Goal: Task Accomplishment & Management: Complete application form

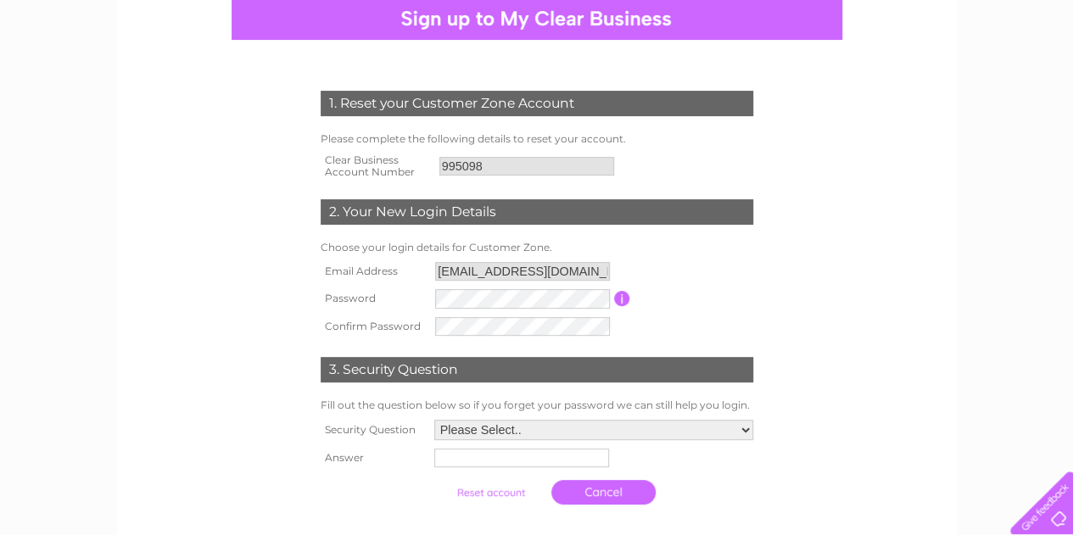
scroll to position [172, 0]
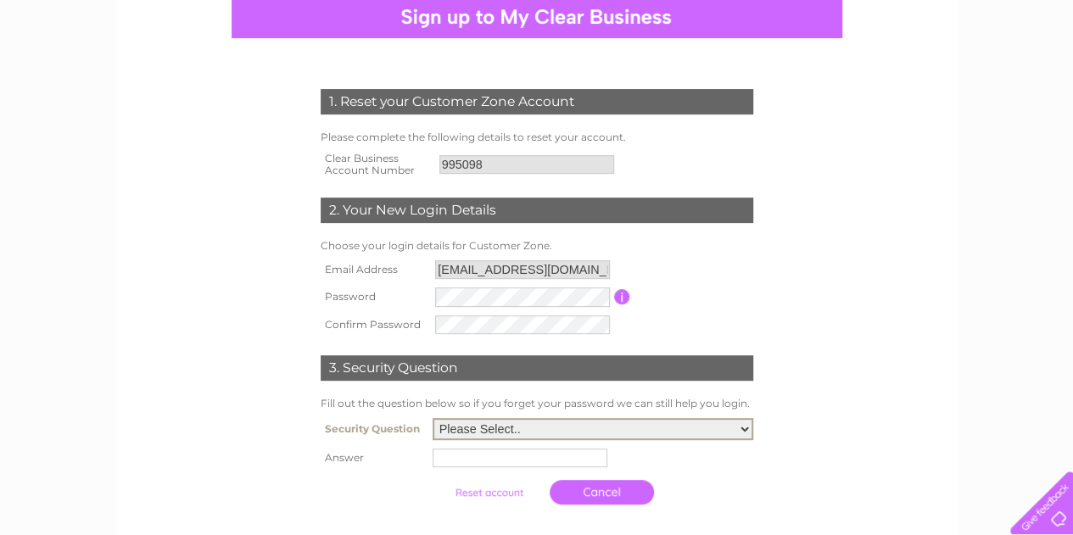
click at [749, 432] on select "Please Select.. In what town or city was your first job? In what town or city d…" at bounding box center [592, 429] width 321 height 22
select select "5"
click at [432, 420] on select "Please Select.. In what town or city was your first job? In what town or city d…" at bounding box center [592, 429] width 321 height 22
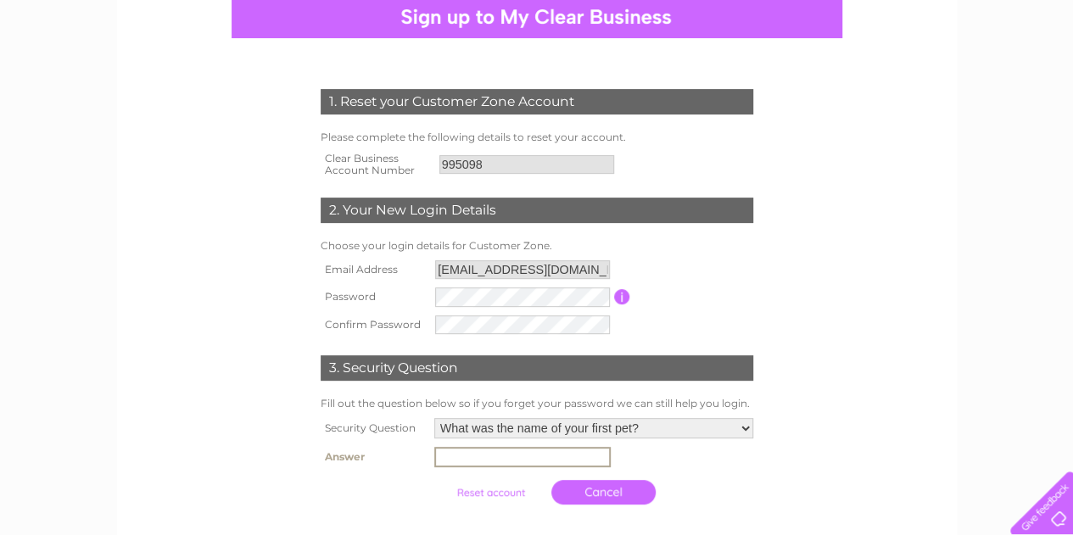
click at [548, 462] on input "text" at bounding box center [522, 457] width 176 height 20
type input "apal"
click at [577, 491] on link "Cancel" at bounding box center [603, 490] width 104 height 25
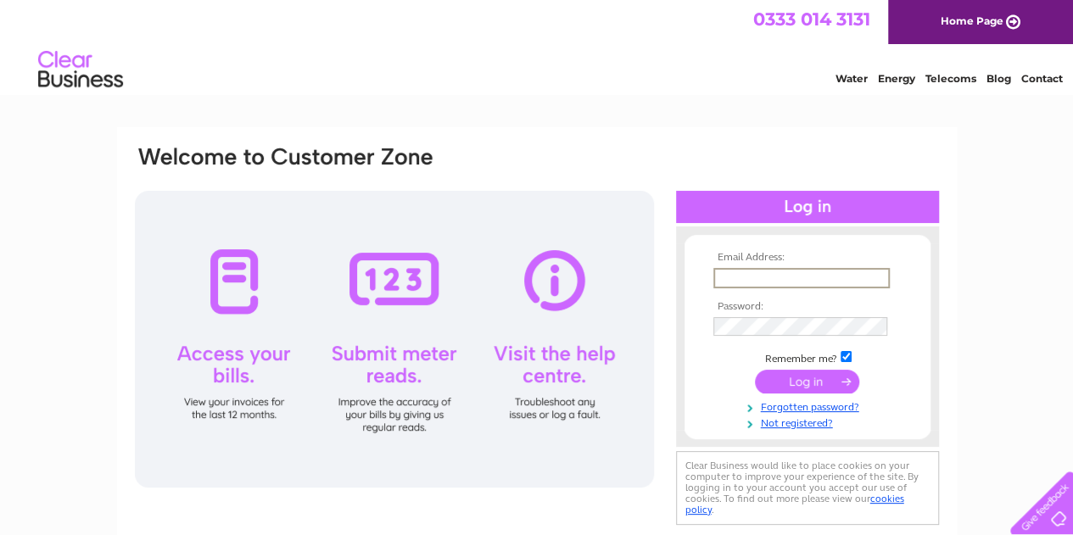
click at [758, 272] on input "text" at bounding box center [801, 278] width 176 height 20
type input "[EMAIL_ADDRESS][DOMAIN_NAME]"
click at [816, 384] on input "submit" at bounding box center [807, 383] width 104 height 24
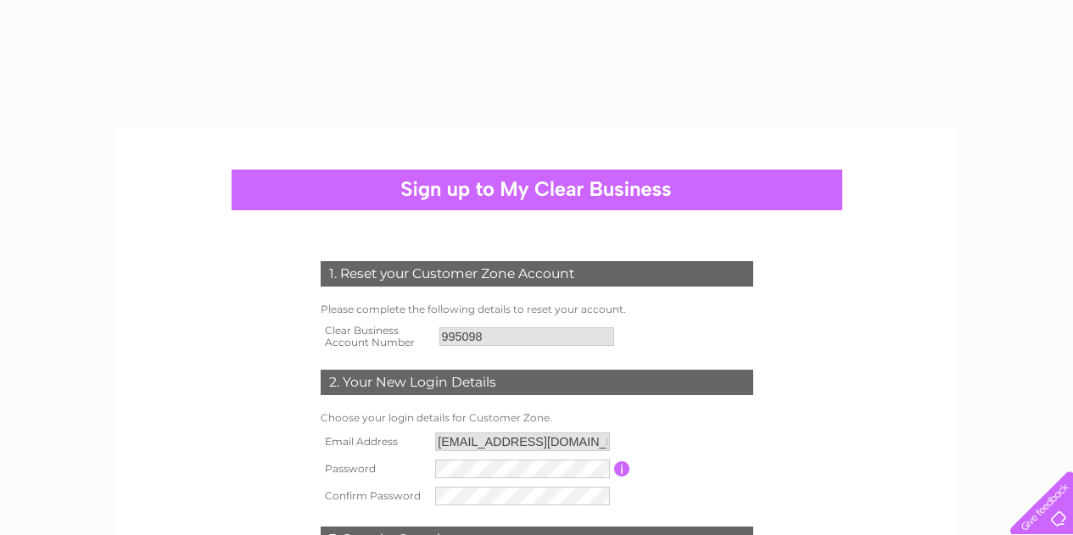
select select "5"
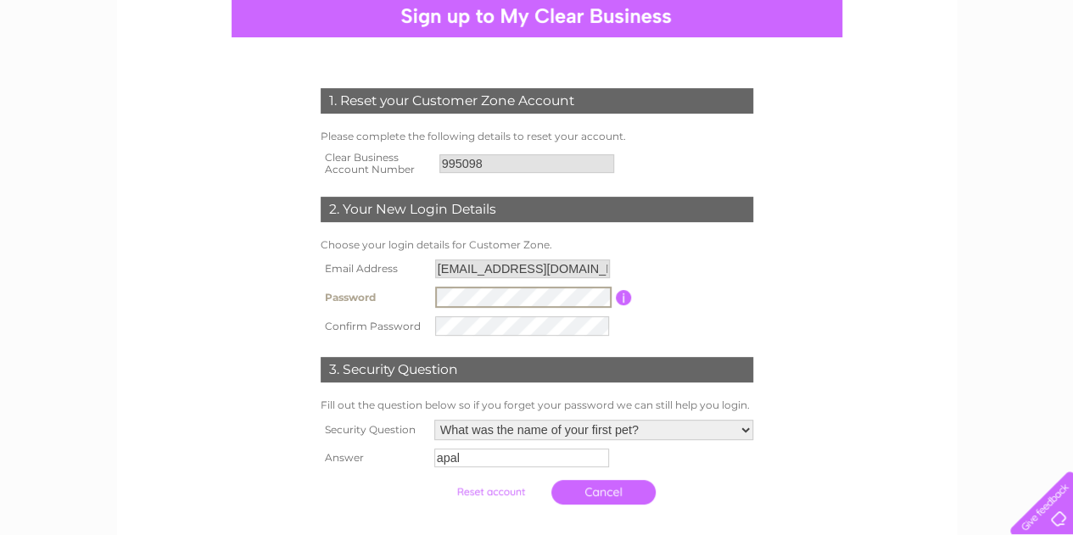
scroll to position [171, 0]
